Goal: Share content: Share content

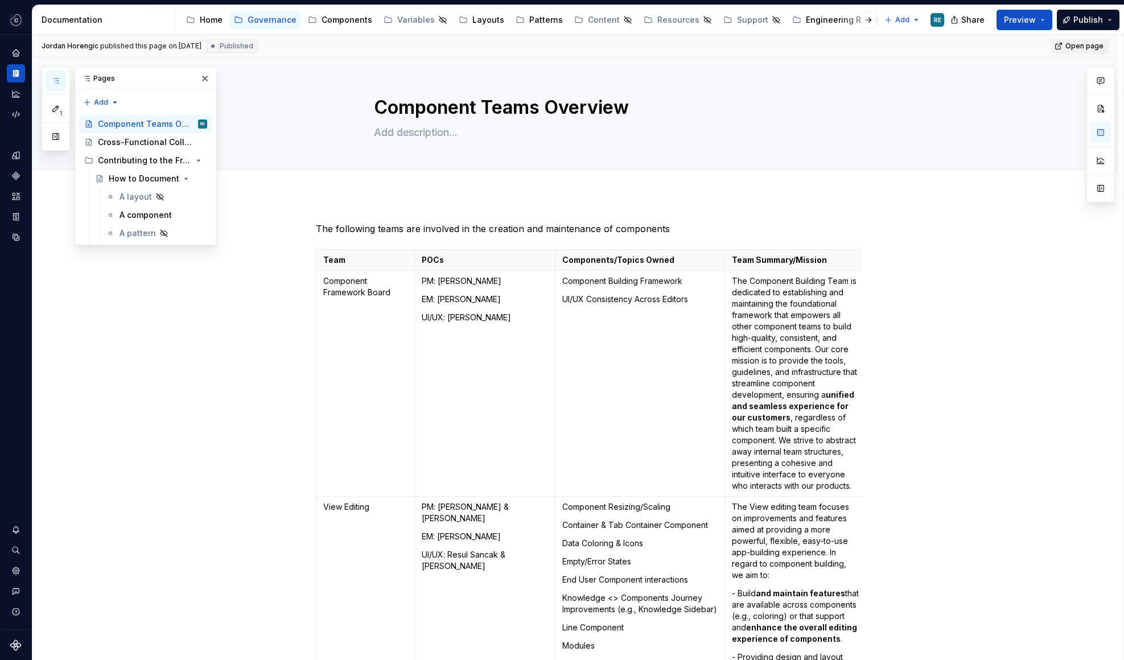
click at [1086, 49] on span "Open page" at bounding box center [1084, 46] width 38 height 9
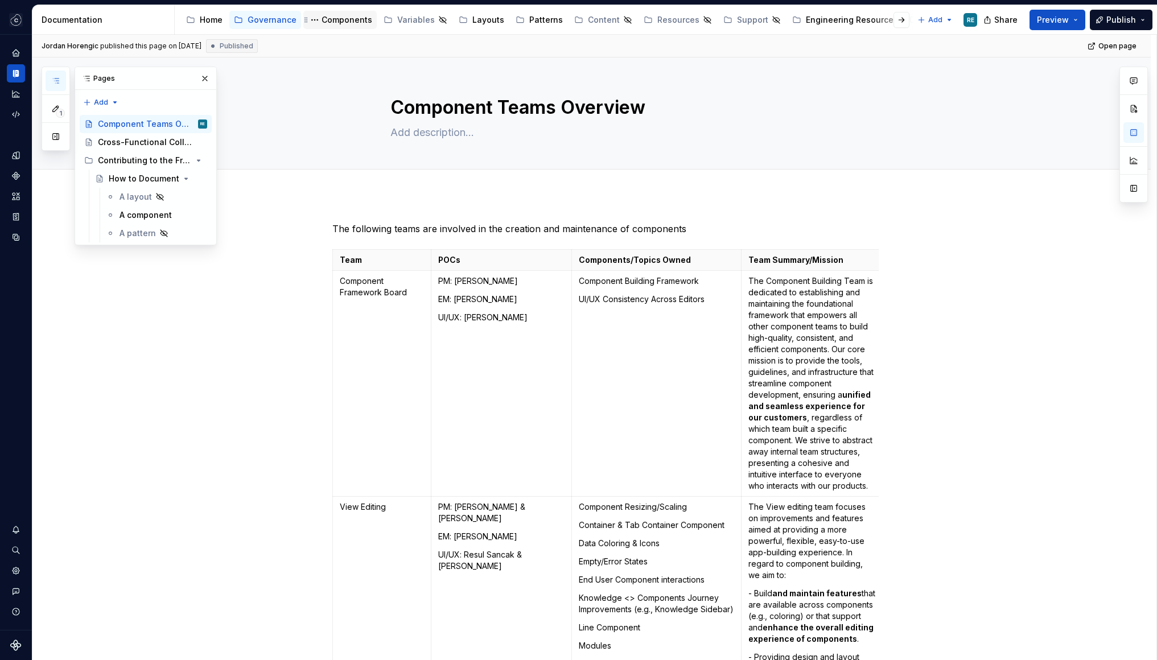
click at [339, 20] on div "Components" at bounding box center [346, 19] width 51 height 11
type textarea "*"
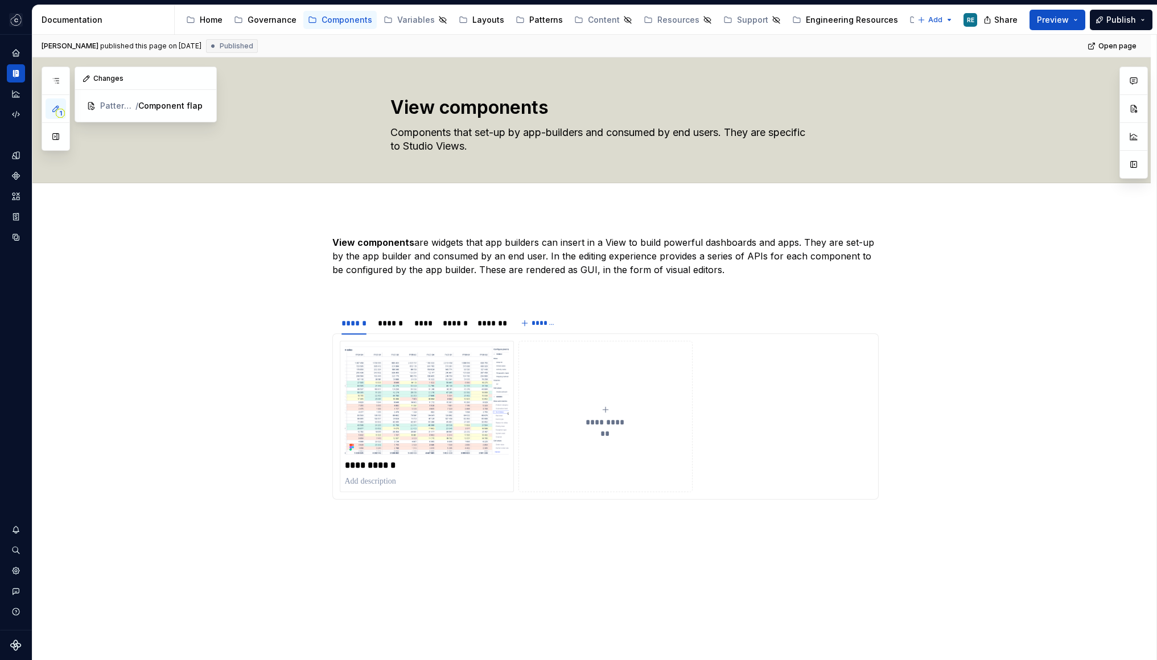
click at [57, 108] on icon "button" at bounding box center [55, 108] width 9 height 9
click at [357, 23] on div "Components" at bounding box center [346, 19] width 51 height 11
click at [50, 75] on button "button" at bounding box center [56, 81] width 20 height 20
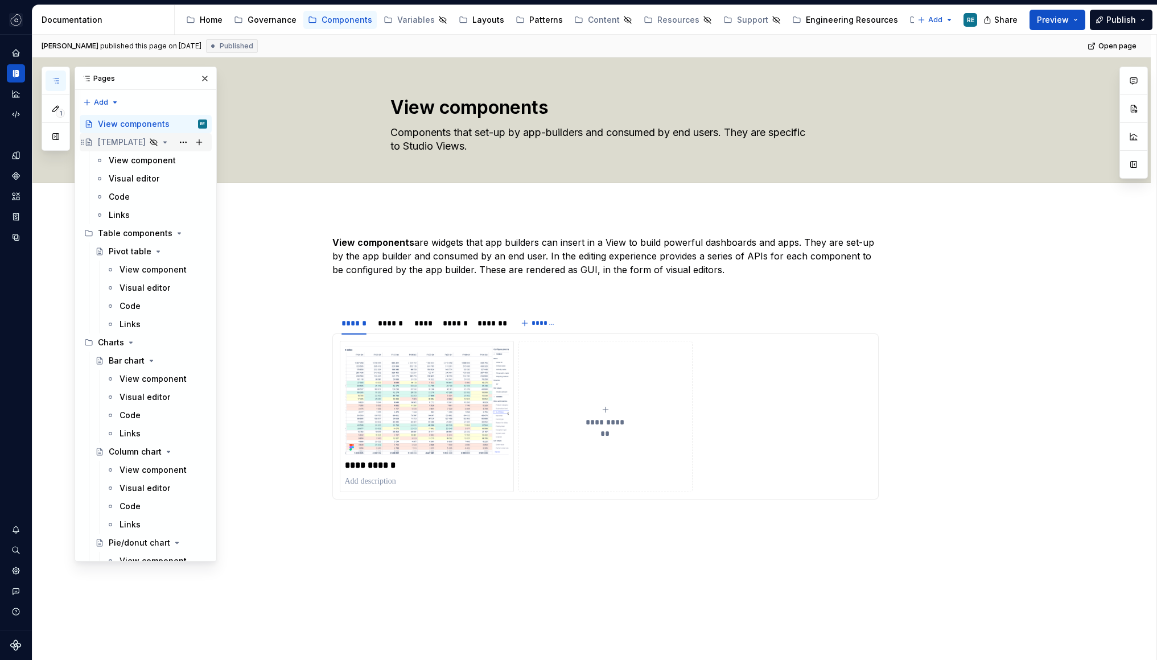
click at [134, 147] on div "[TEMPLATE]" at bounding box center [122, 142] width 48 height 11
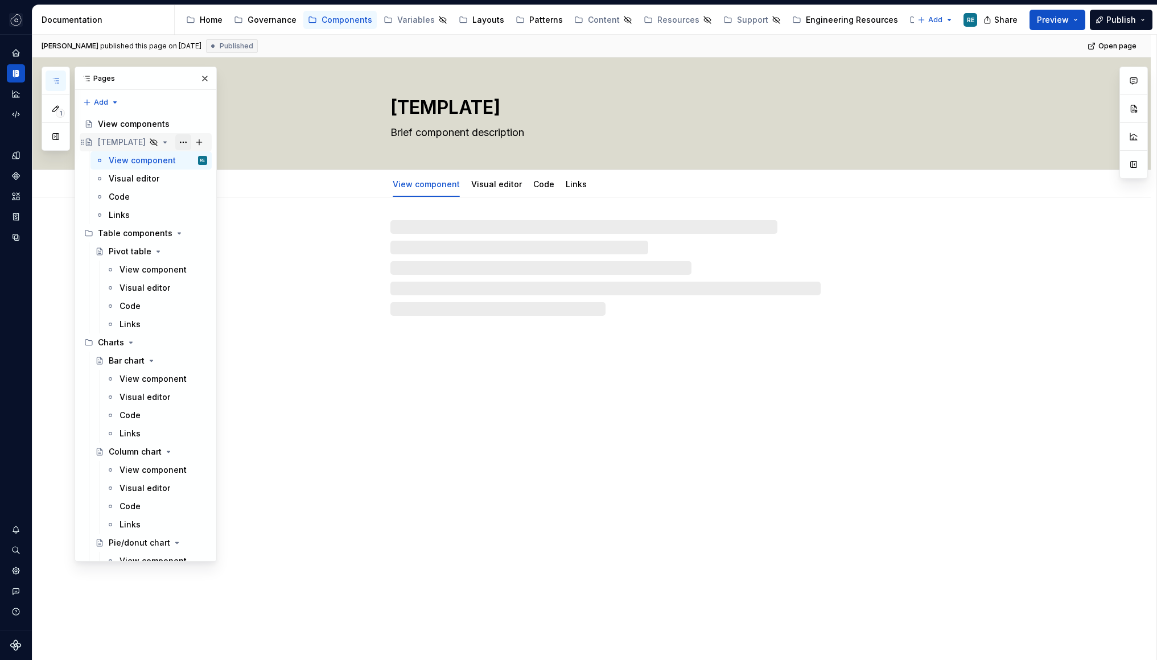
click at [185, 143] on button "Page tree" at bounding box center [183, 142] width 16 height 16
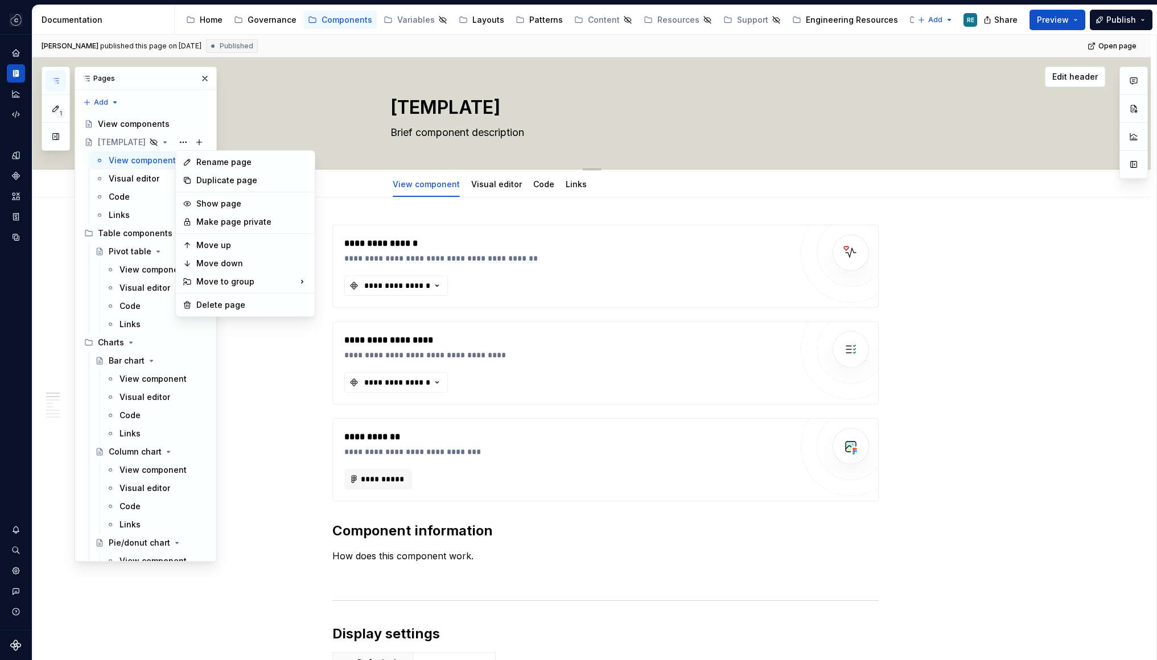
click at [357, 119] on html "Studio Views RE Design system data Documentation Accessibility guide for tree P…" at bounding box center [578, 330] width 1157 height 660
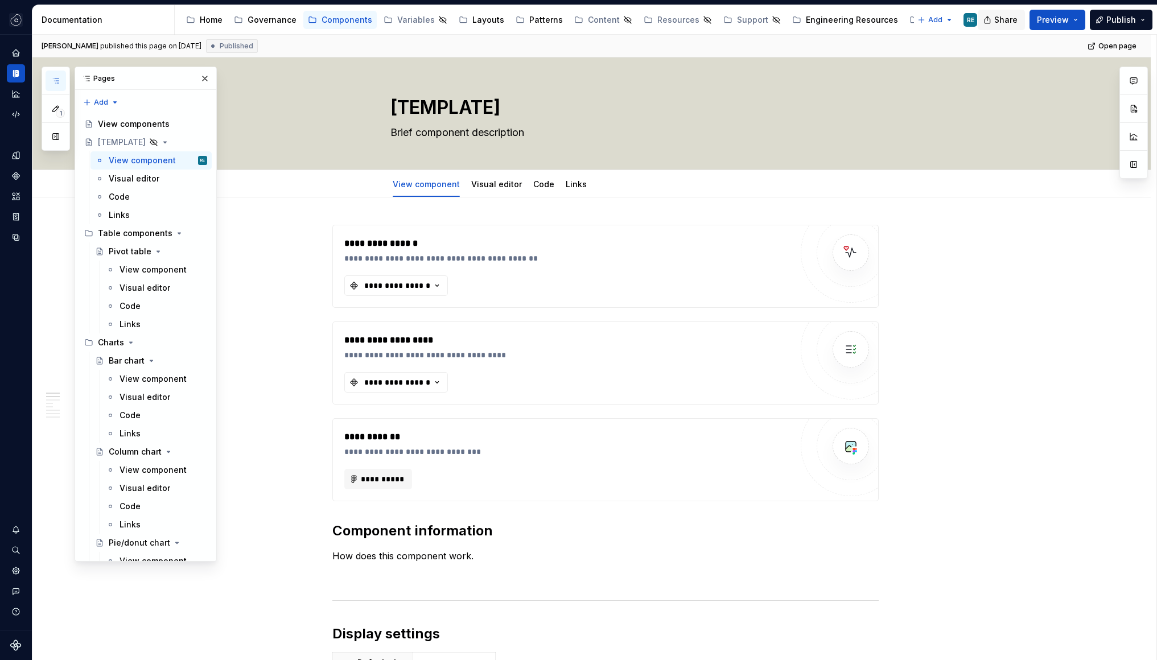
click at [1009, 24] on span "Share" at bounding box center [1005, 19] width 23 height 11
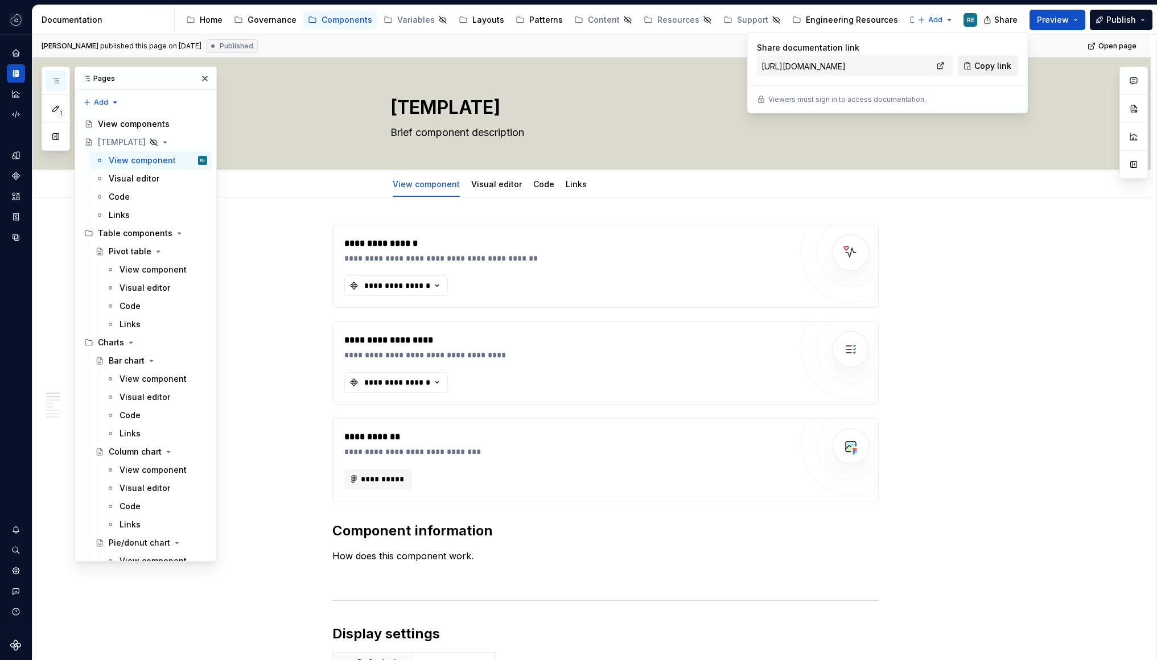
click at [983, 60] on span "Copy link" at bounding box center [992, 65] width 37 height 11
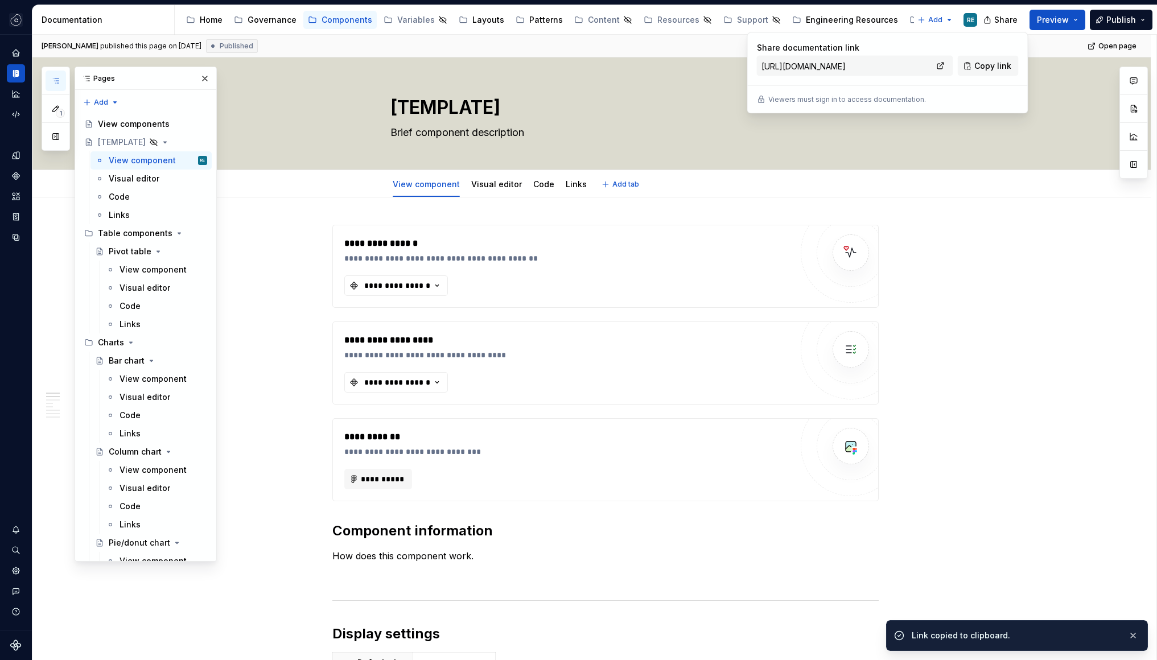
type textarea "*"
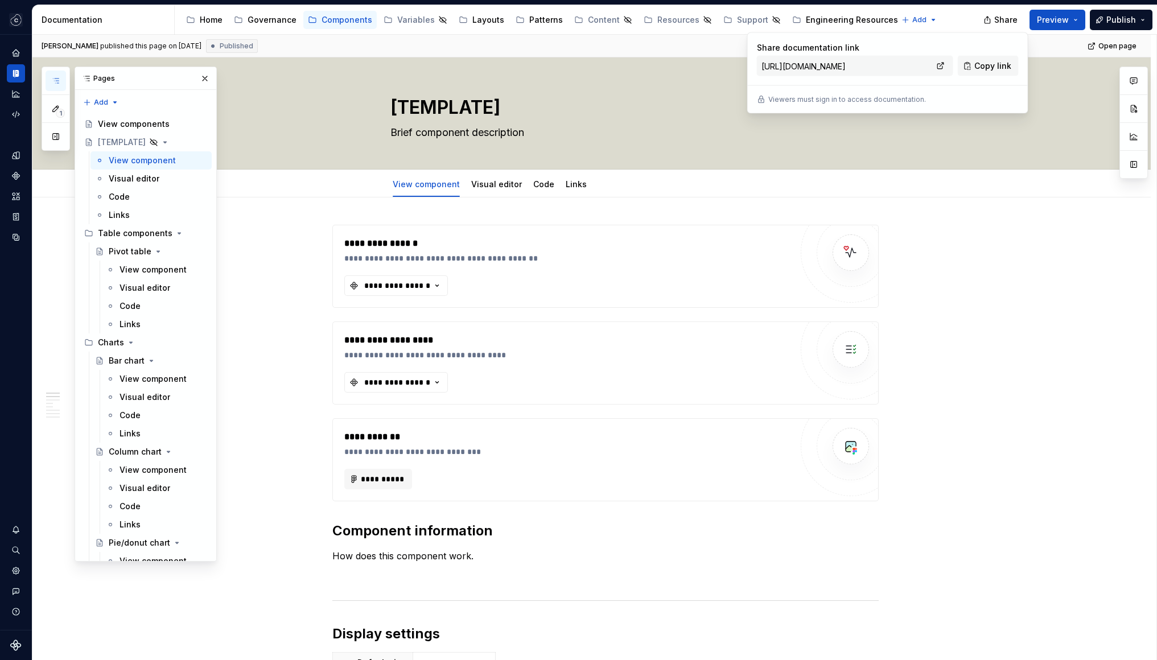
type textarea "*"
